Goal: Information Seeking & Learning: Understand process/instructions

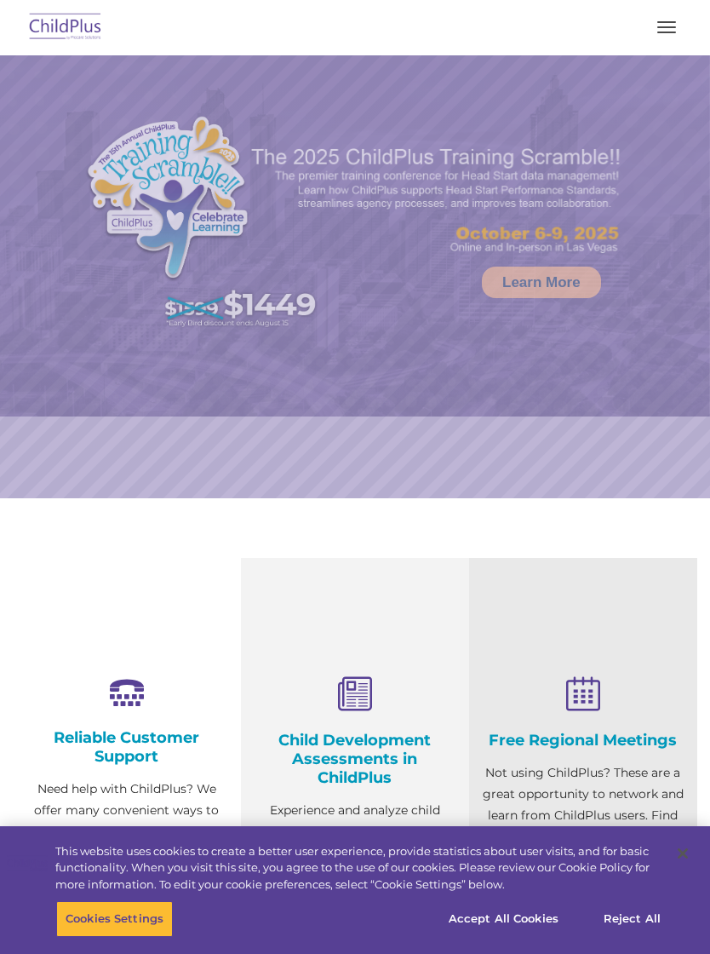
select select "MEDIUM"
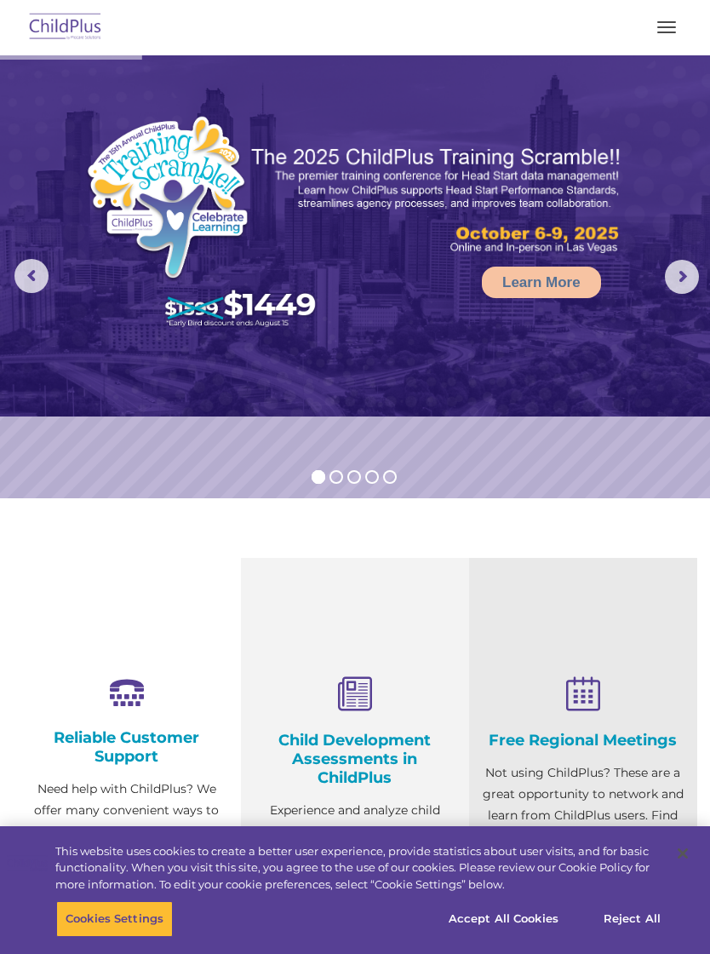
click at [663, 29] on button "button" at bounding box center [667, 27] width 36 height 27
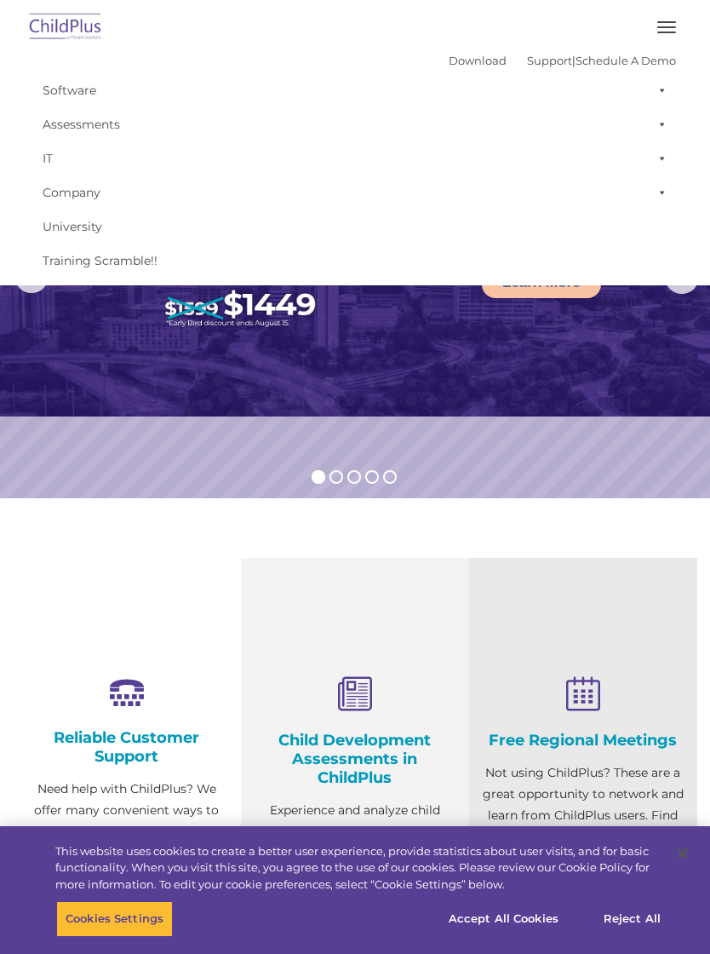
click at [679, 17] on button "button" at bounding box center [667, 27] width 36 height 27
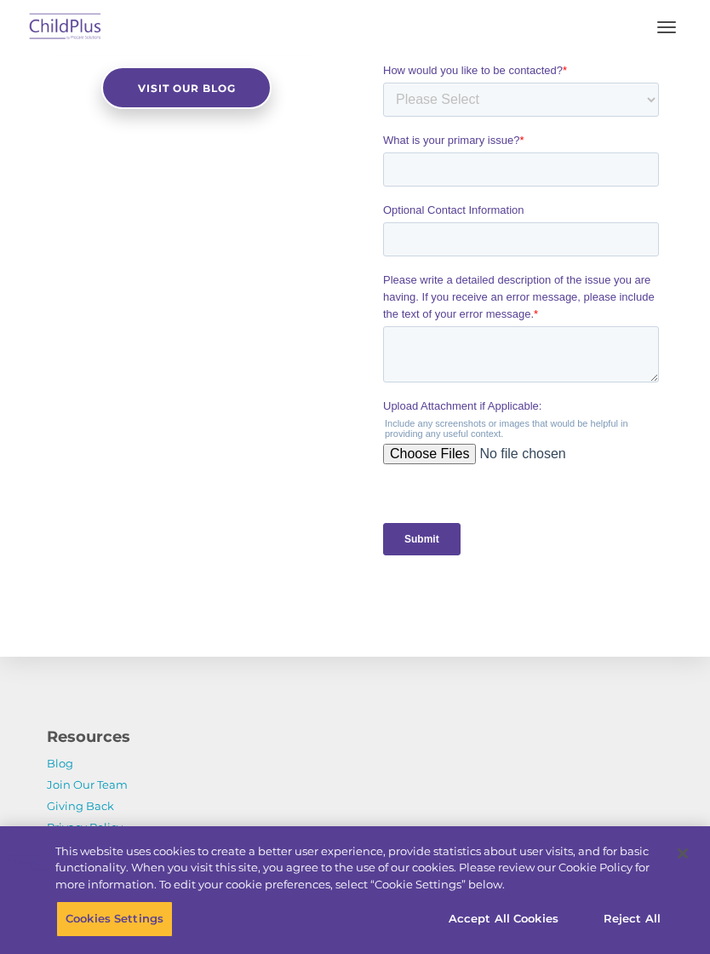
scroll to position [1816, 0]
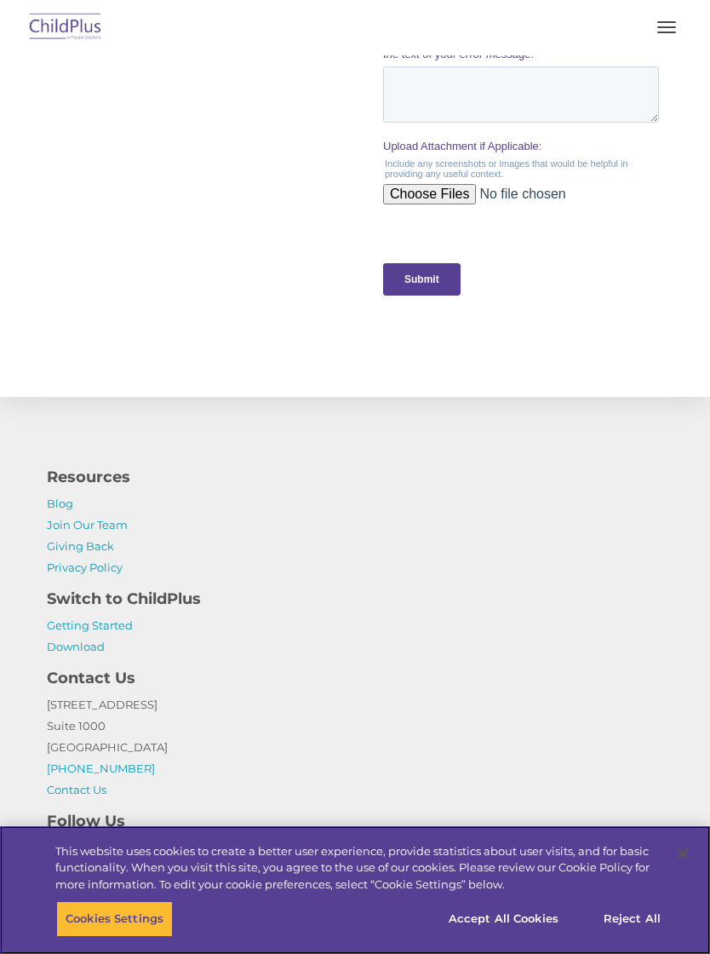
click at [537, 937] on button "Accept All Cookies" at bounding box center [503, 919] width 129 height 36
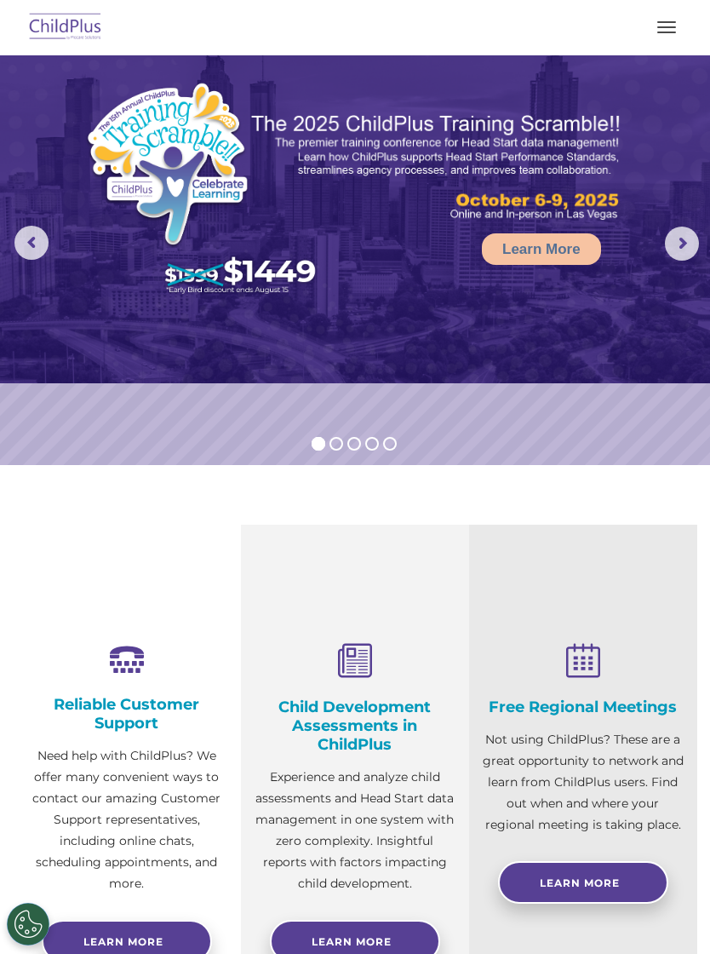
scroll to position [0, 0]
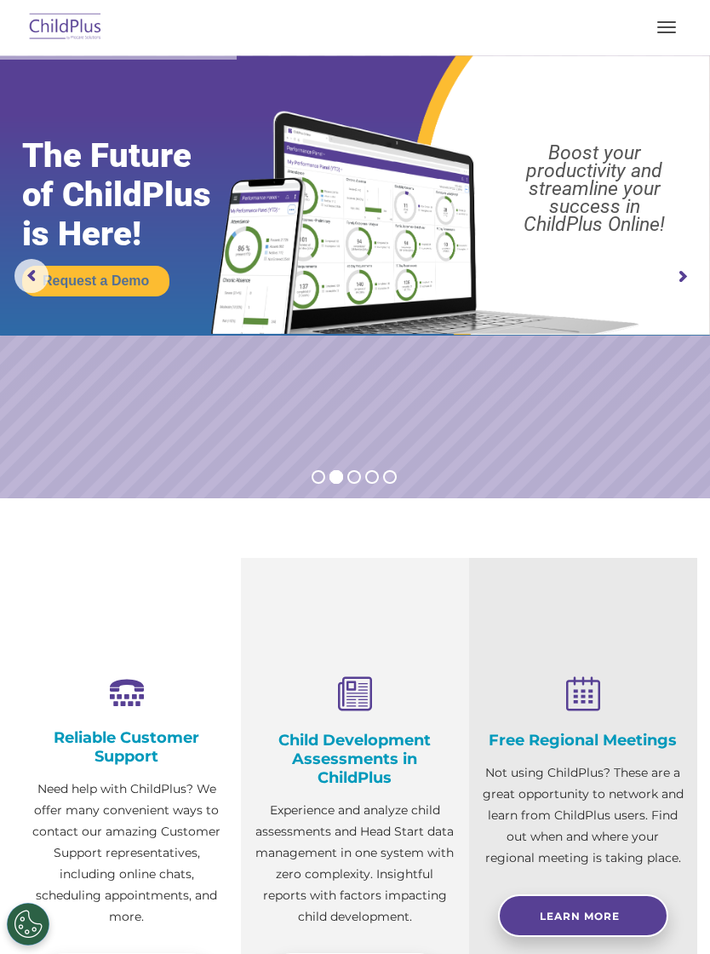
click at [78, 20] on img at bounding box center [66, 28] width 80 height 40
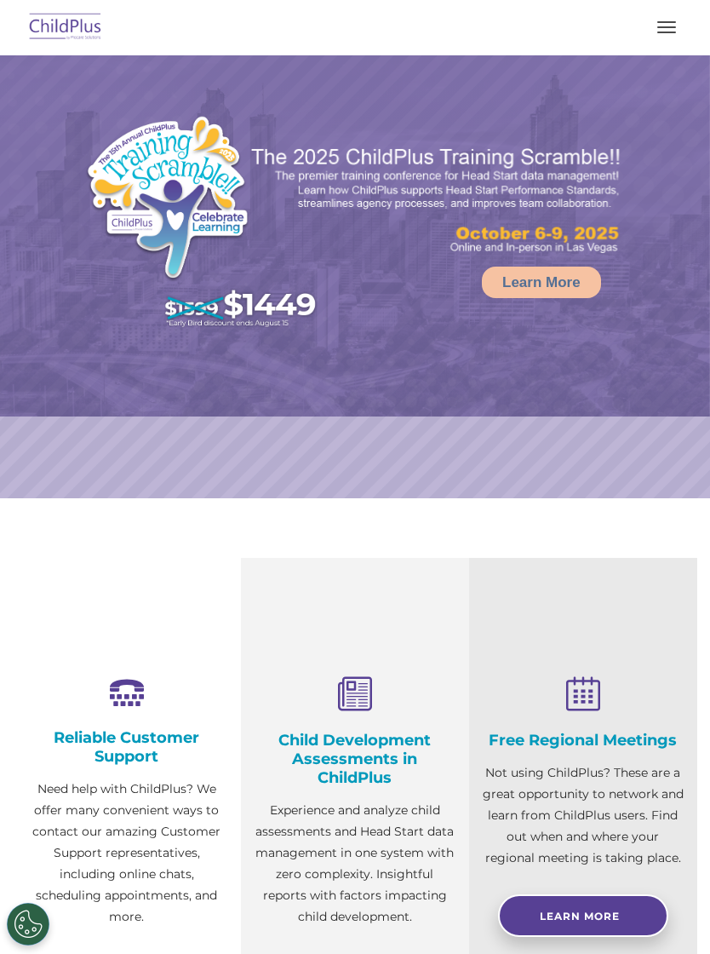
select select "MEDIUM"
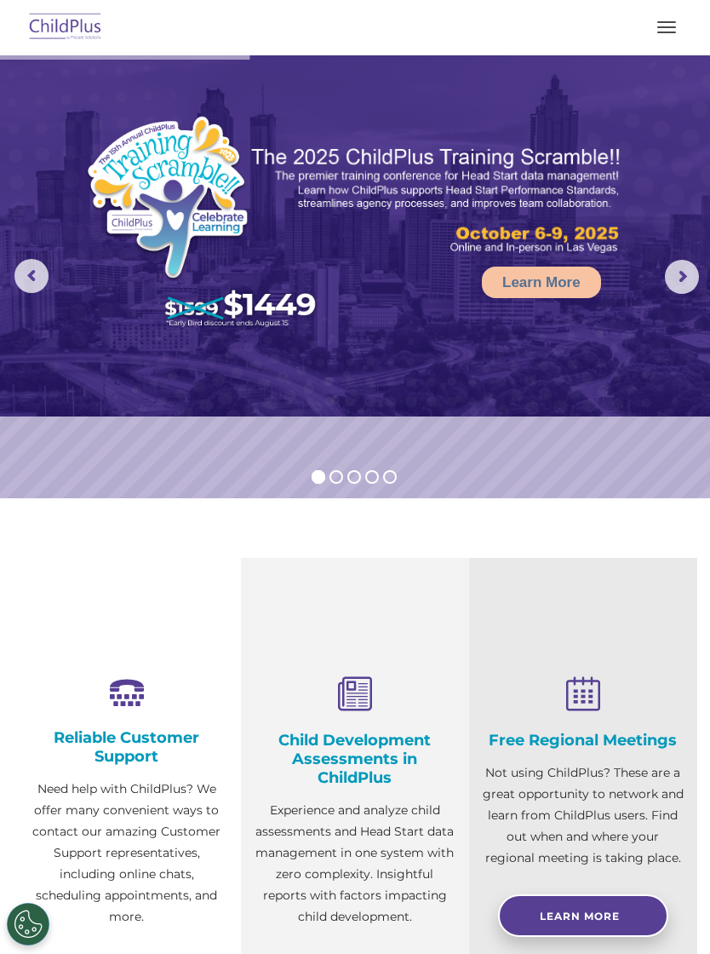
click at [675, 26] on span "button" at bounding box center [667, 27] width 19 height 2
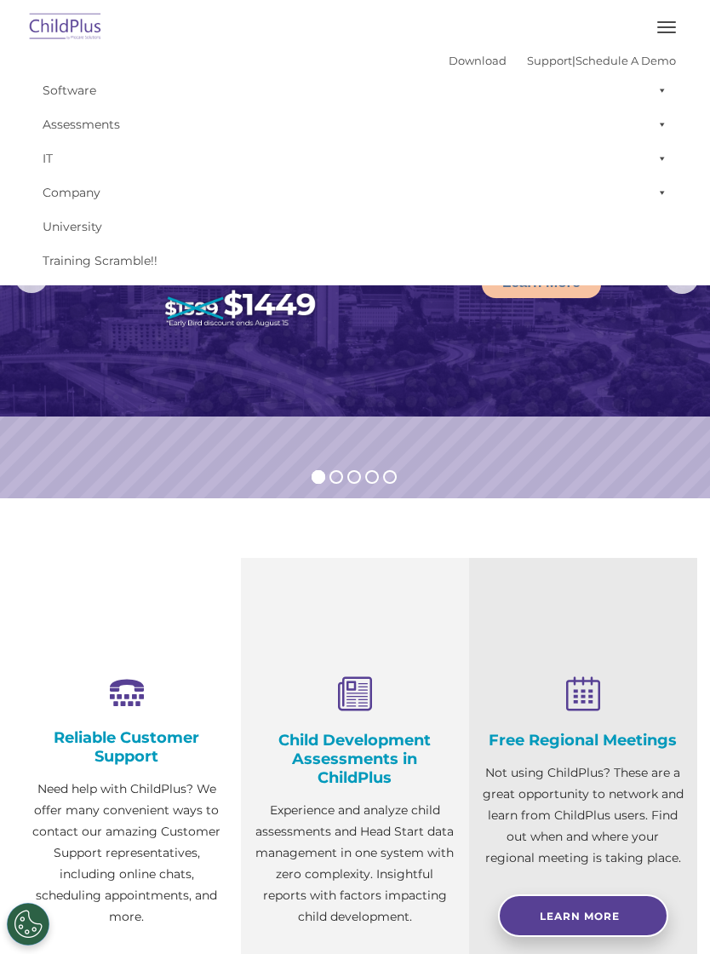
click at [661, 84] on span at bounding box center [659, 90] width 17 height 34
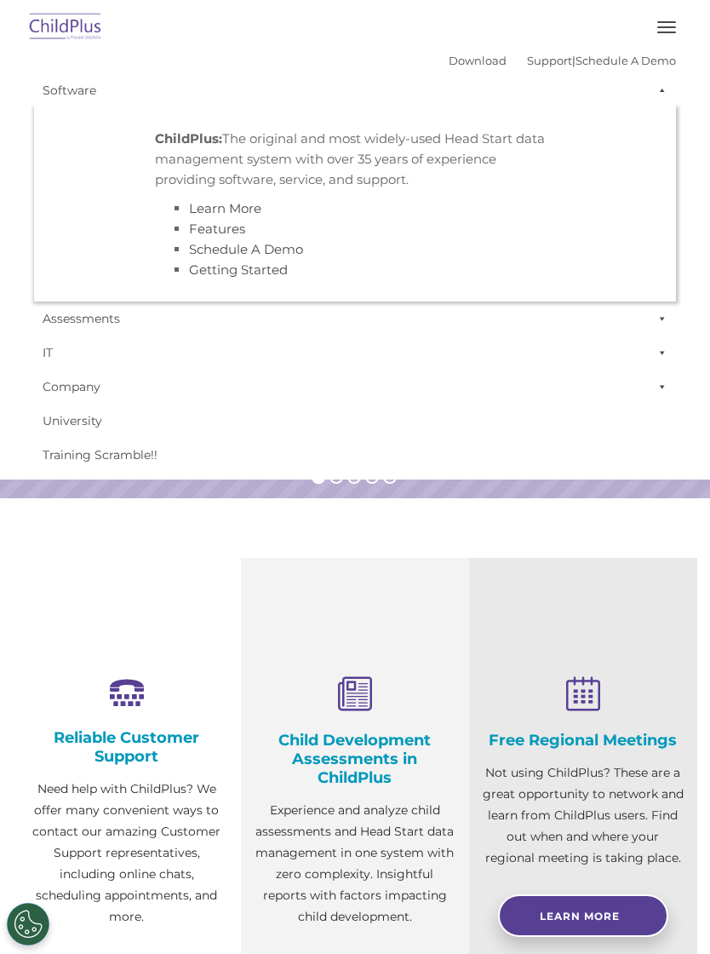
click at [660, 94] on span at bounding box center [659, 90] width 17 height 34
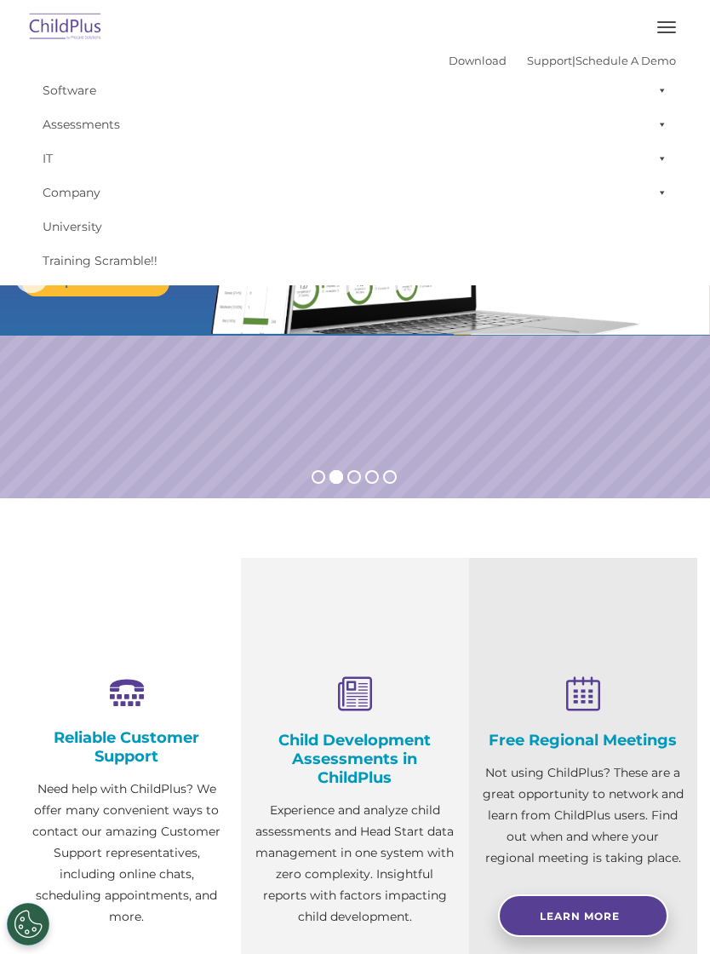
click at [658, 124] on span at bounding box center [659, 124] width 17 height 34
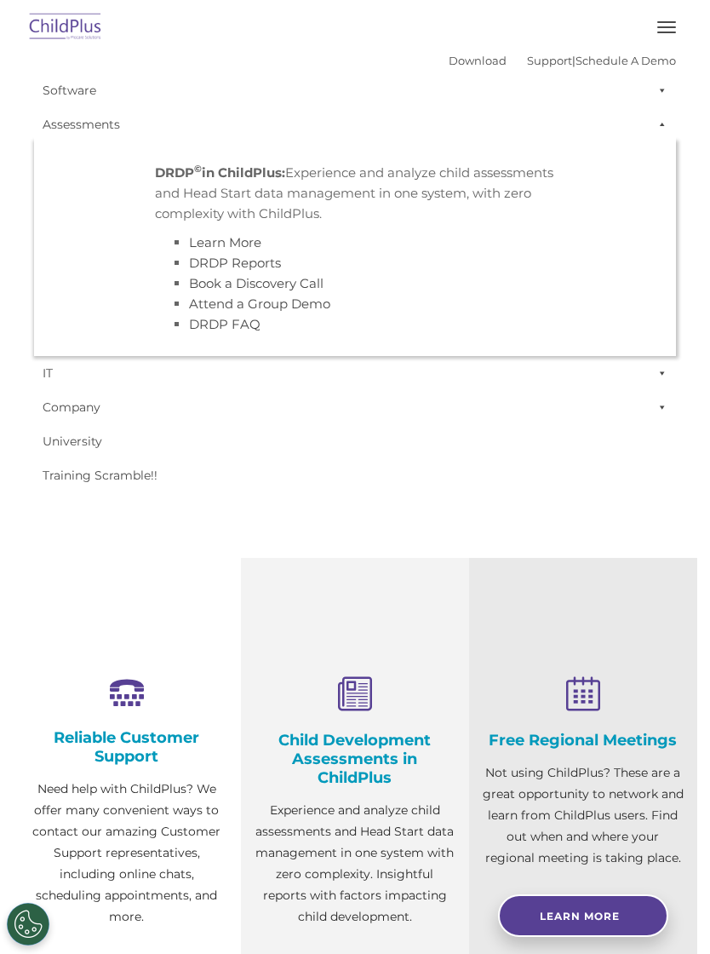
click at [663, 116] on span at bounding box center [659, 124] width 17 height 34
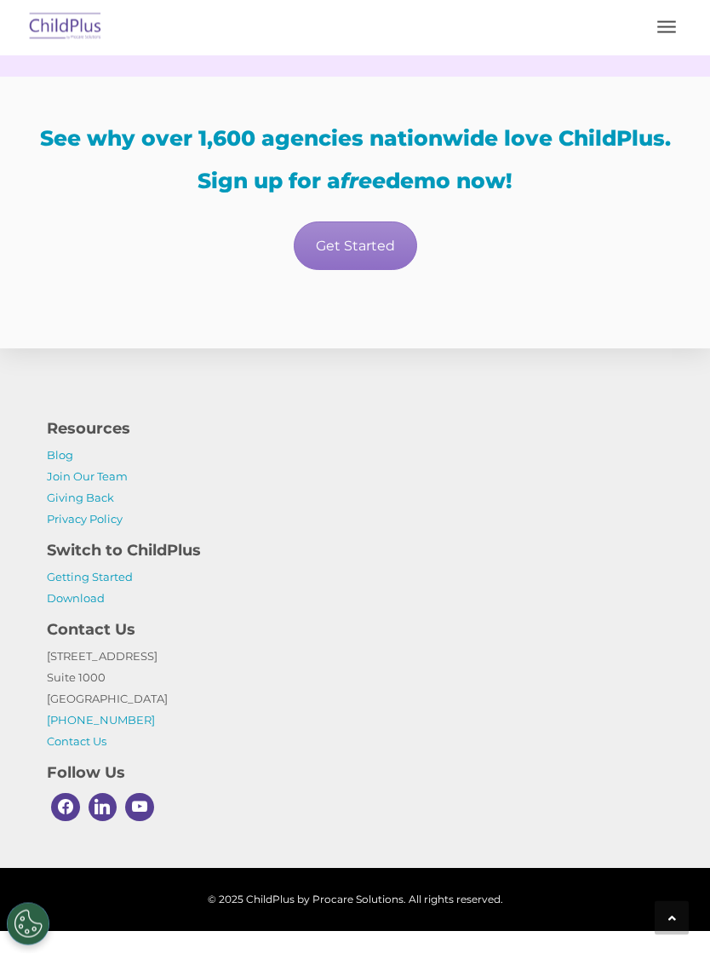
scroll to position [2951, 0]
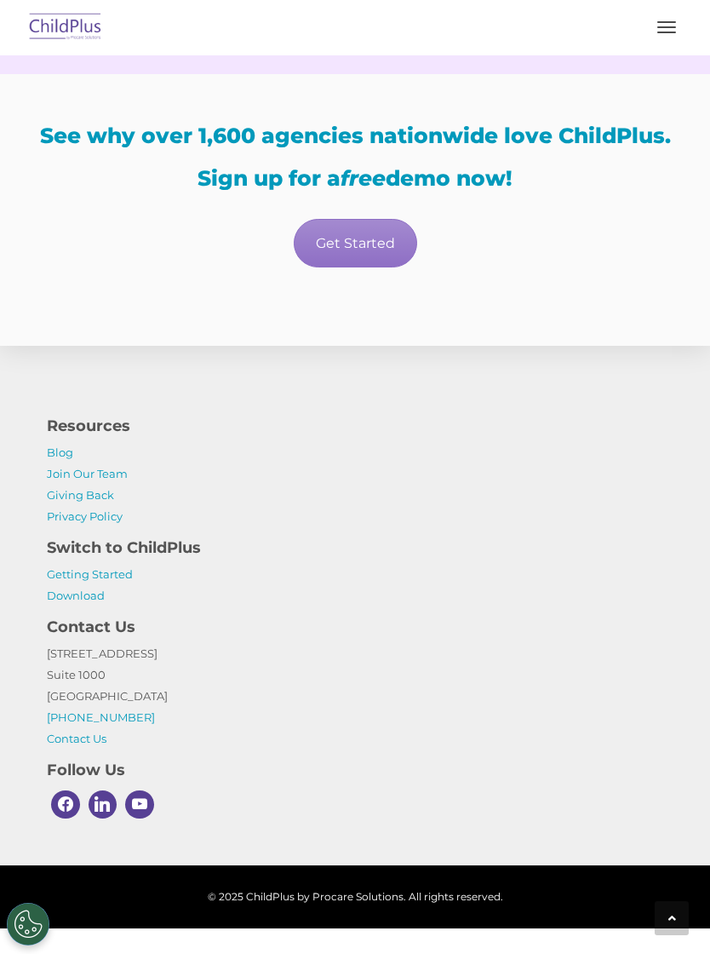
click at [129, 581] on link "Getting Started" at bounding box center [90, 574] width 86 height 14
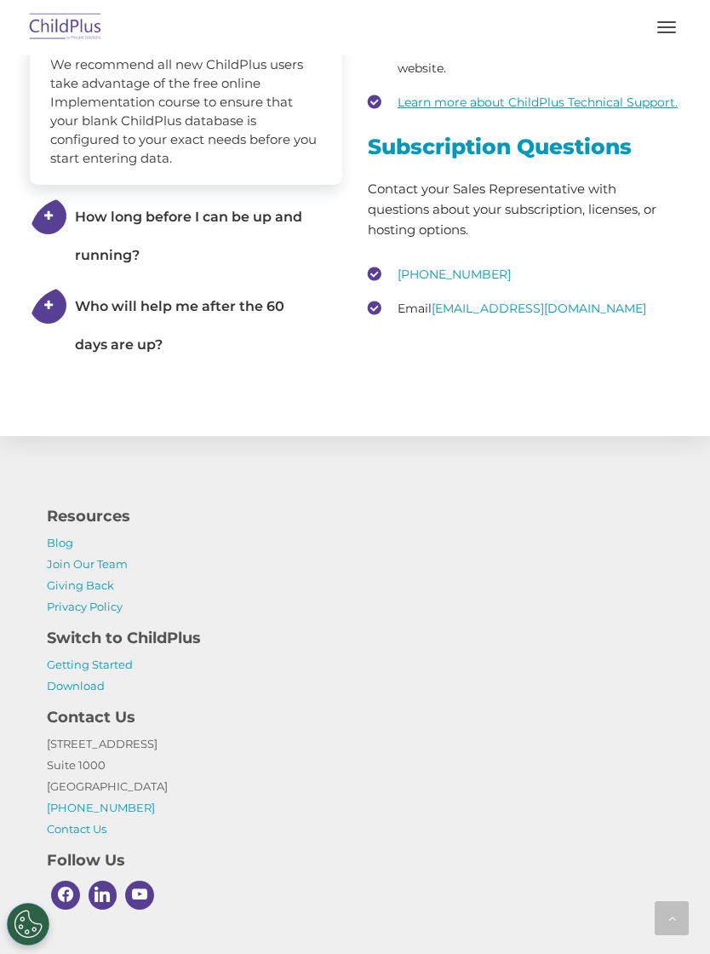
scroll to position [3228, 0]
